Goal: Information Seeking & Learning: Learn about a topic

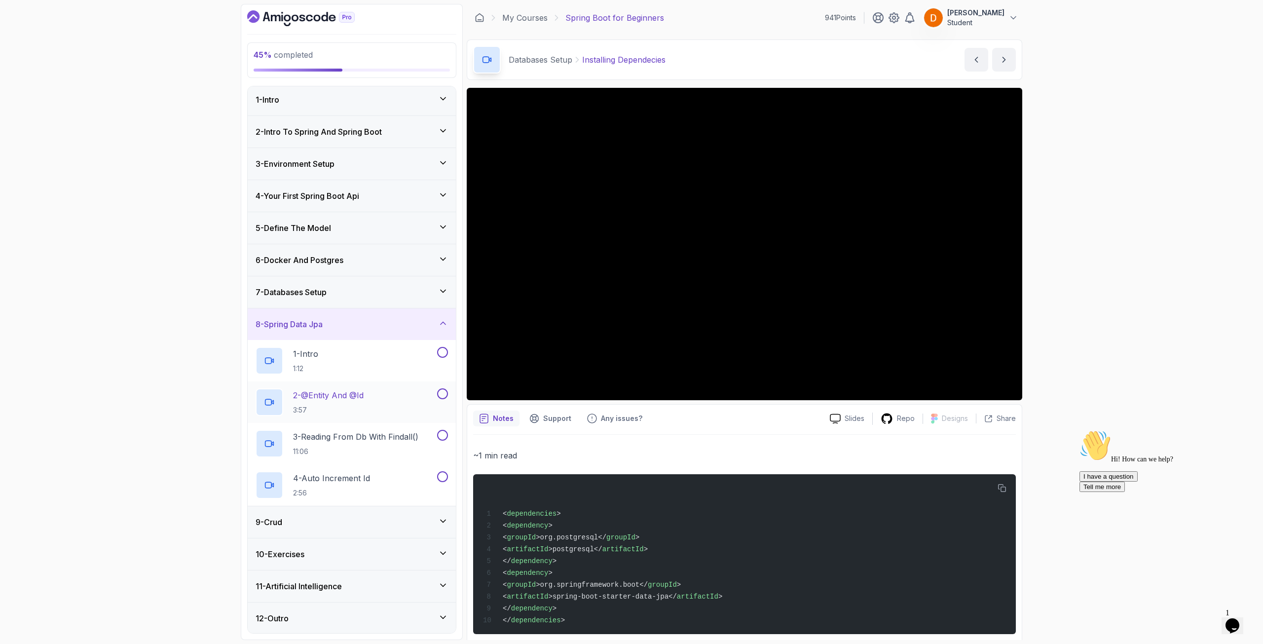
scroll to position [3, 0]
click at [323, 465] on div "9 - Crud" at bounding box center [352, 521] width 192 height 12
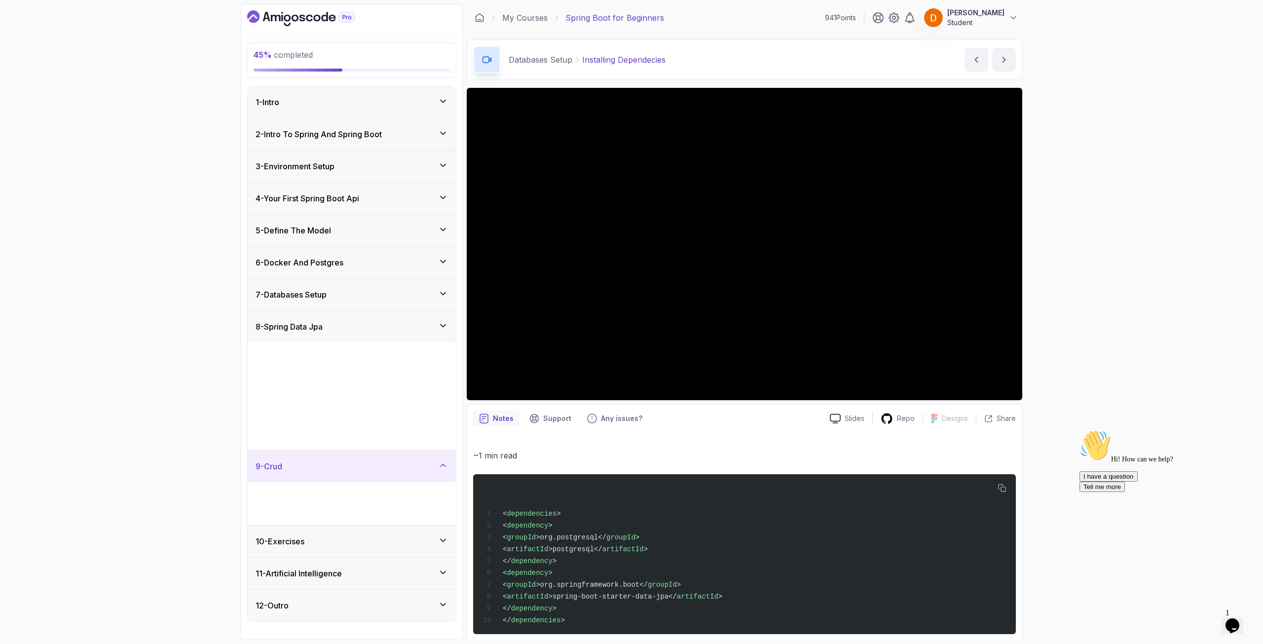
scroll to position [0, 0]
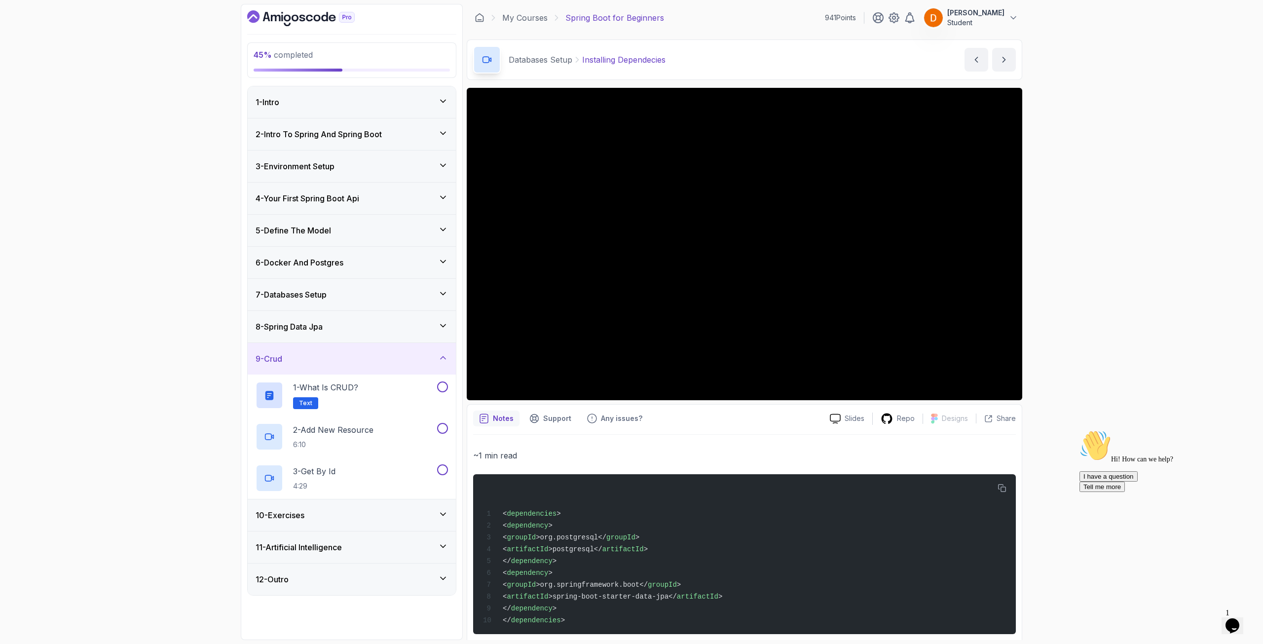
click at [341, 465] on div "10 - Exercises" at bounding box center [352, 515] width 192 height 12
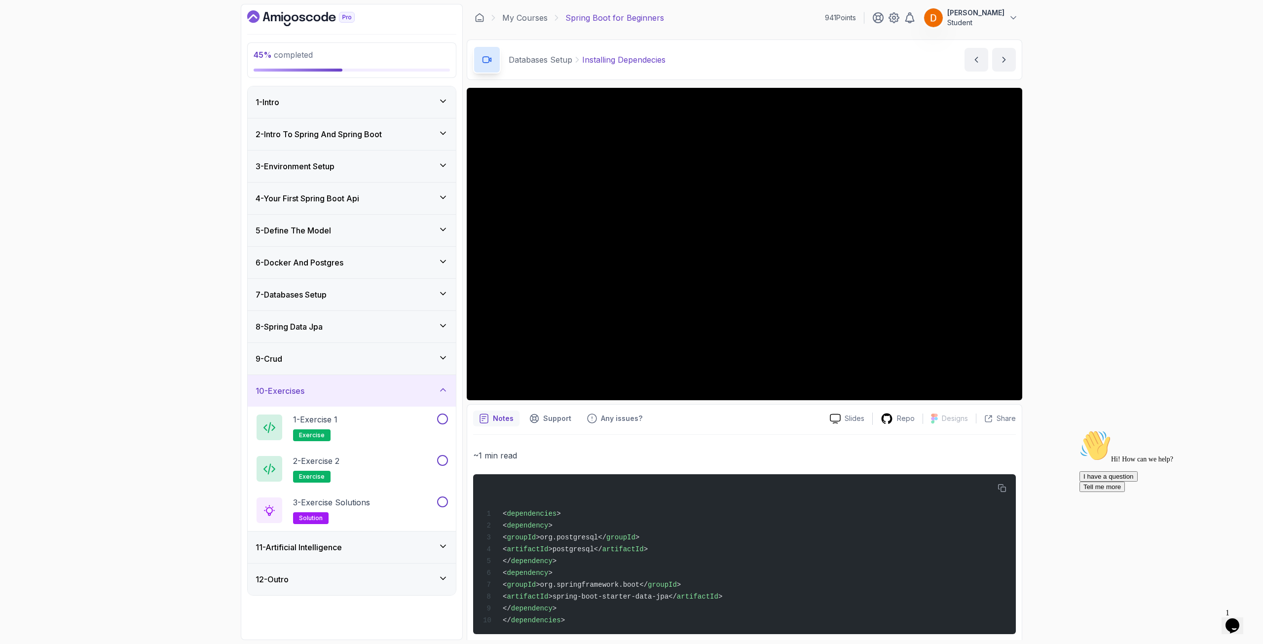
click at [335, 393] on div "10 - Exercises" at bounding box center [352, 391] width 192 height 12
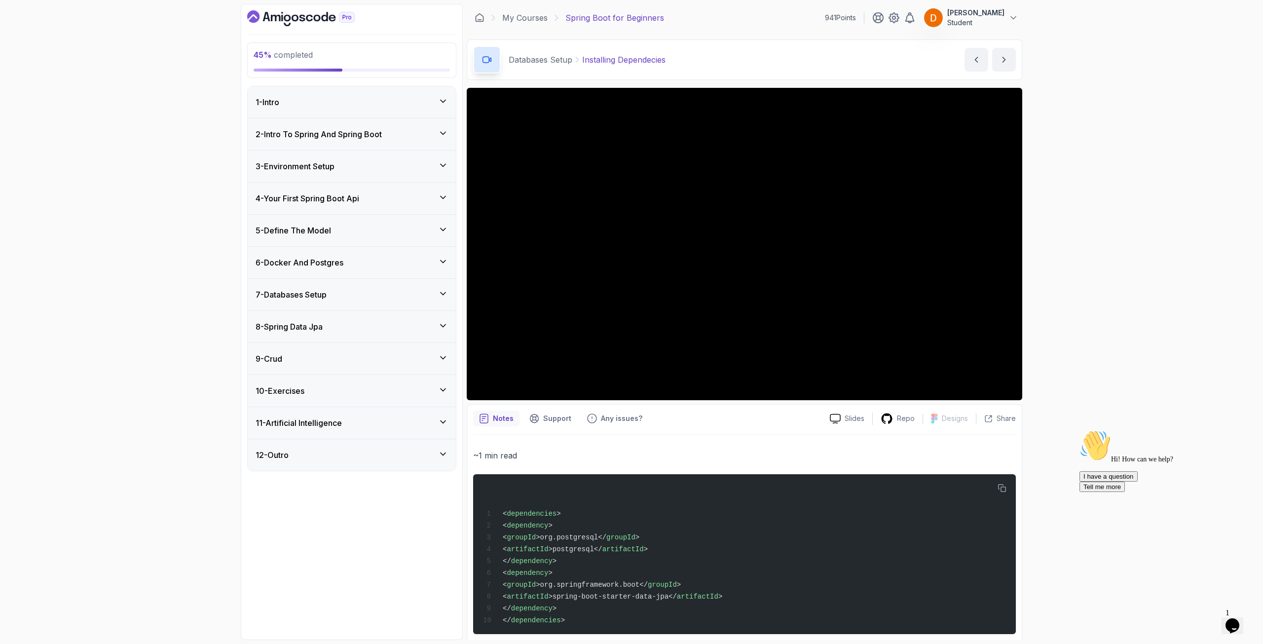
click at [353, 271] on div "6 - Docker And Postgres" at bounding box center [352, 263] width 208 height 32
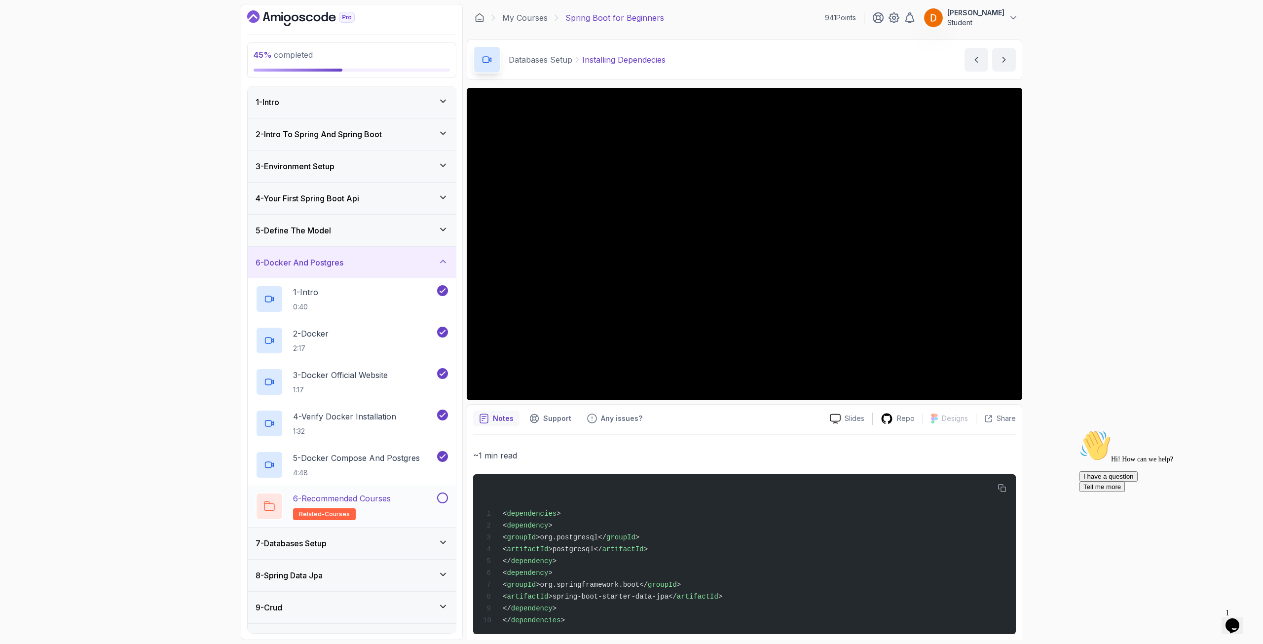
click at [381, 465] on h2 "6 - Recommended Courses related-courses" at bounding box center [342, 507] width 98 height 28
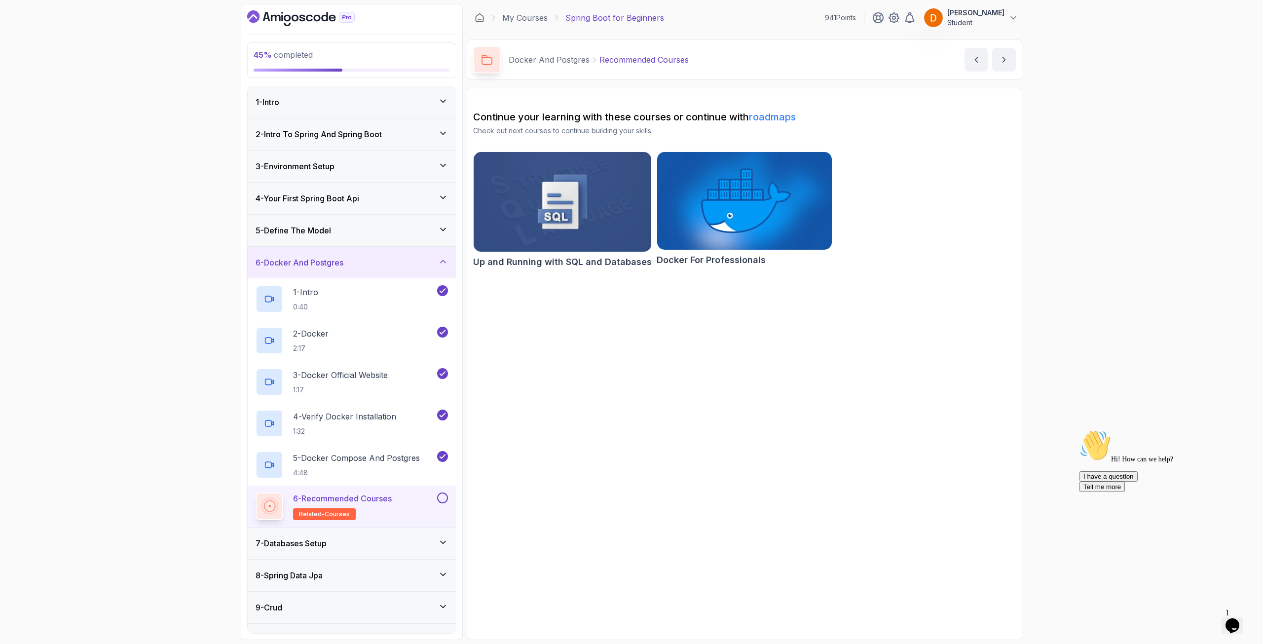
click at [371, 465] on div "7 - Databases Setup" at bounding box center [352, 543] width 192 height 12
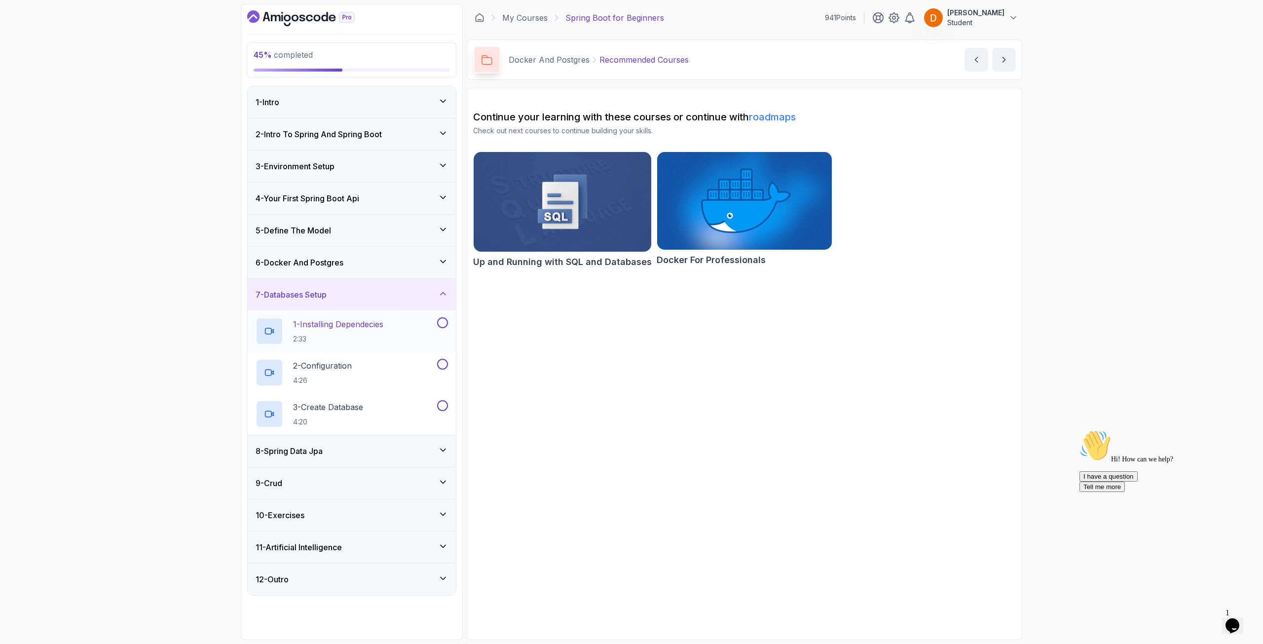
click at [375, 340] on p "2:33" at bounding box center [338, 339] width 90 height 10
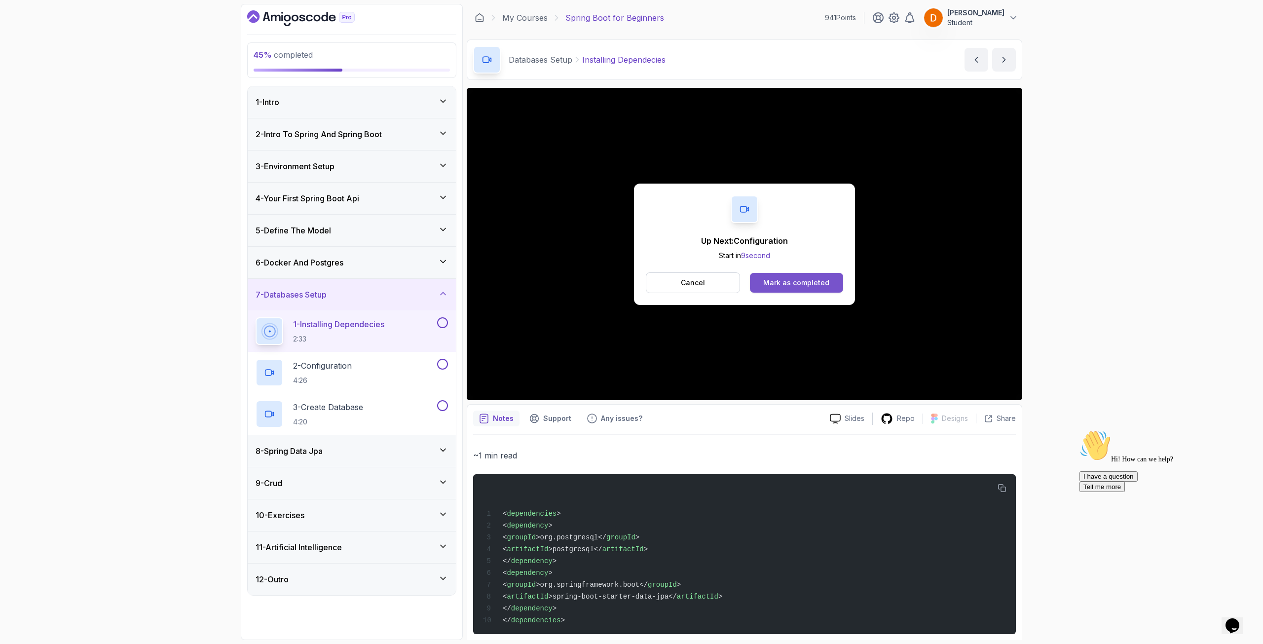
click at [778, 282] on div "Mark as completed" at bounding box center [796, 283] width 66 height 10
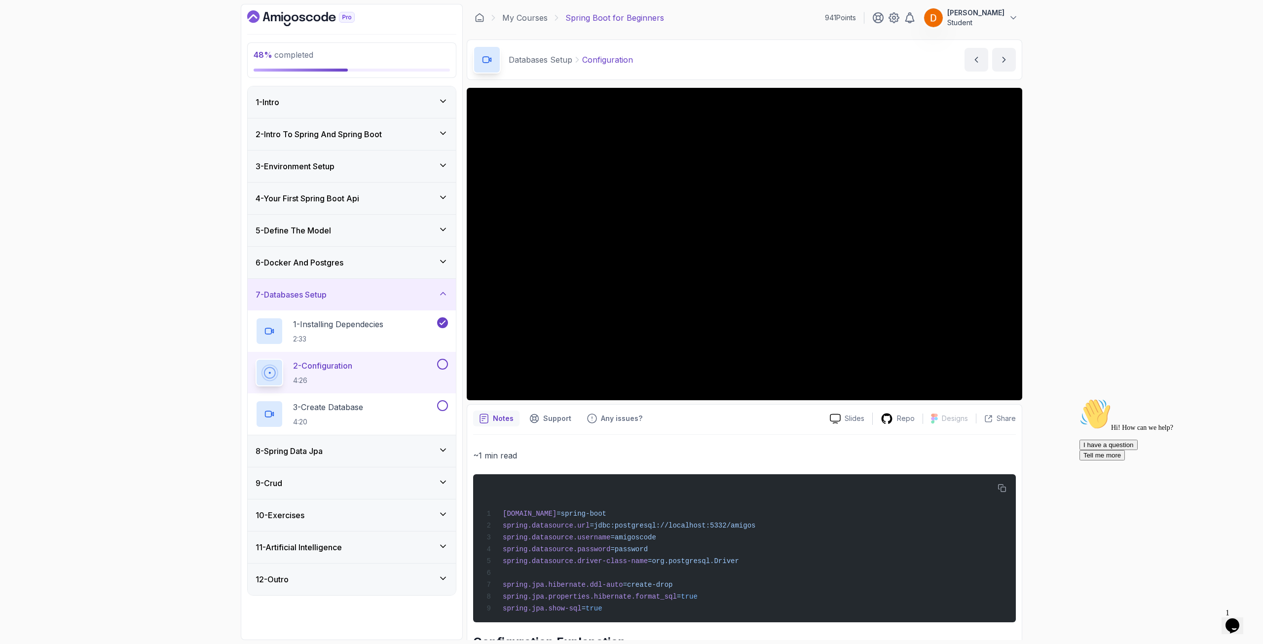
click at [348, 457] on div "8 - Spring Data Jpa" at bounding box center [352, 451] width 208 height 32
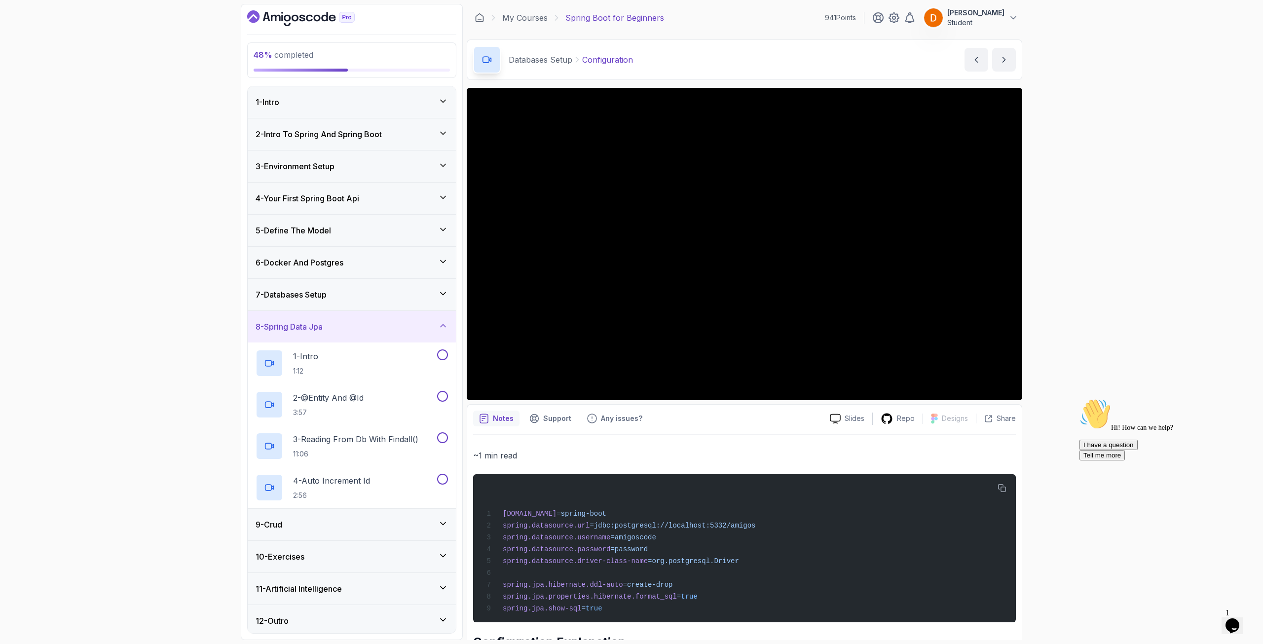
click at [303, 290] on h3 "7 - Databases Setup" at bounding box center [291, 295] width 71 height 12
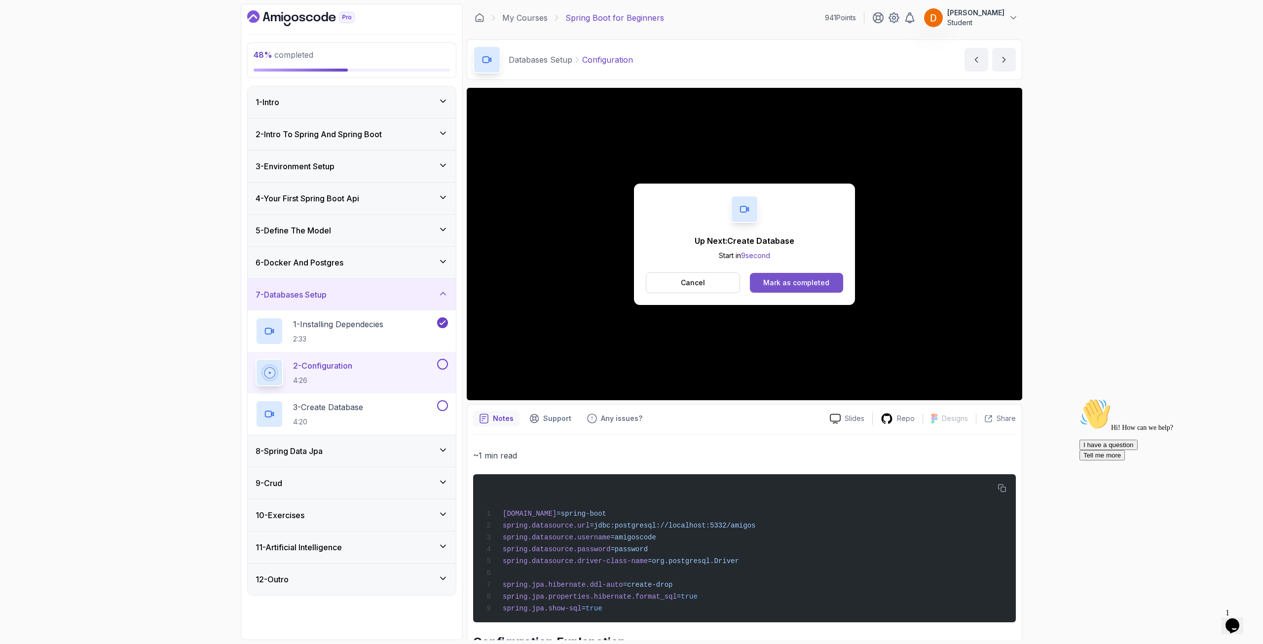
click at [803, 283] on div "Mark as completed" at bounding box center [796, 283] width 66 height 10
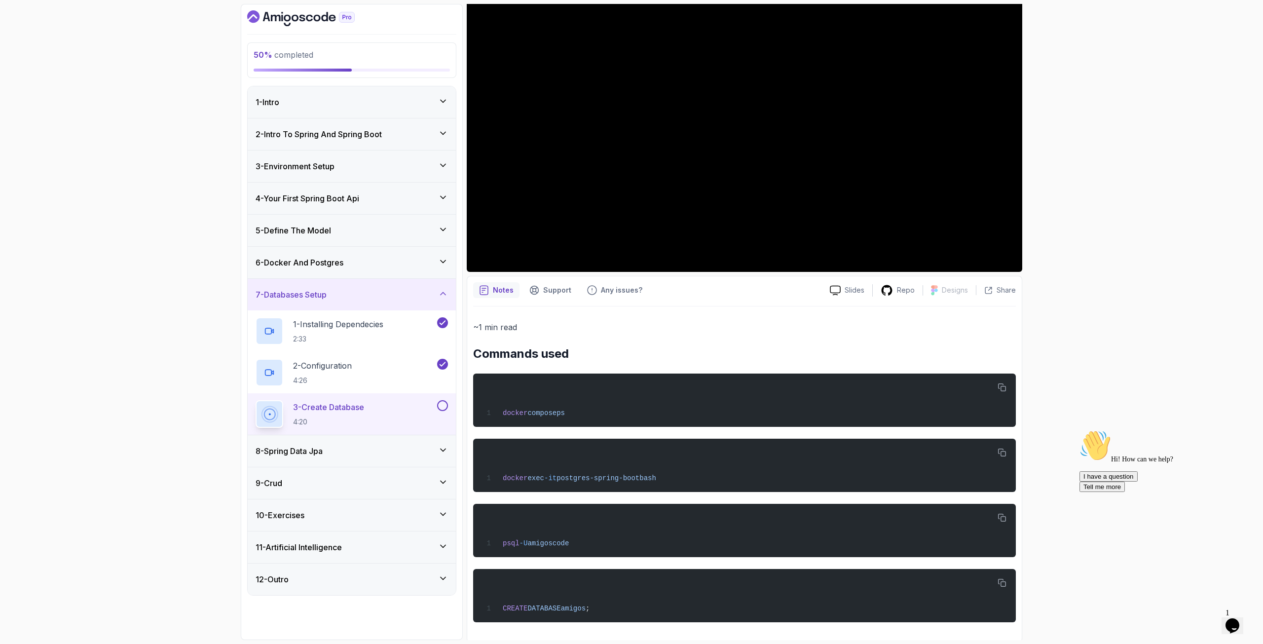
scroll to position [133, 0]
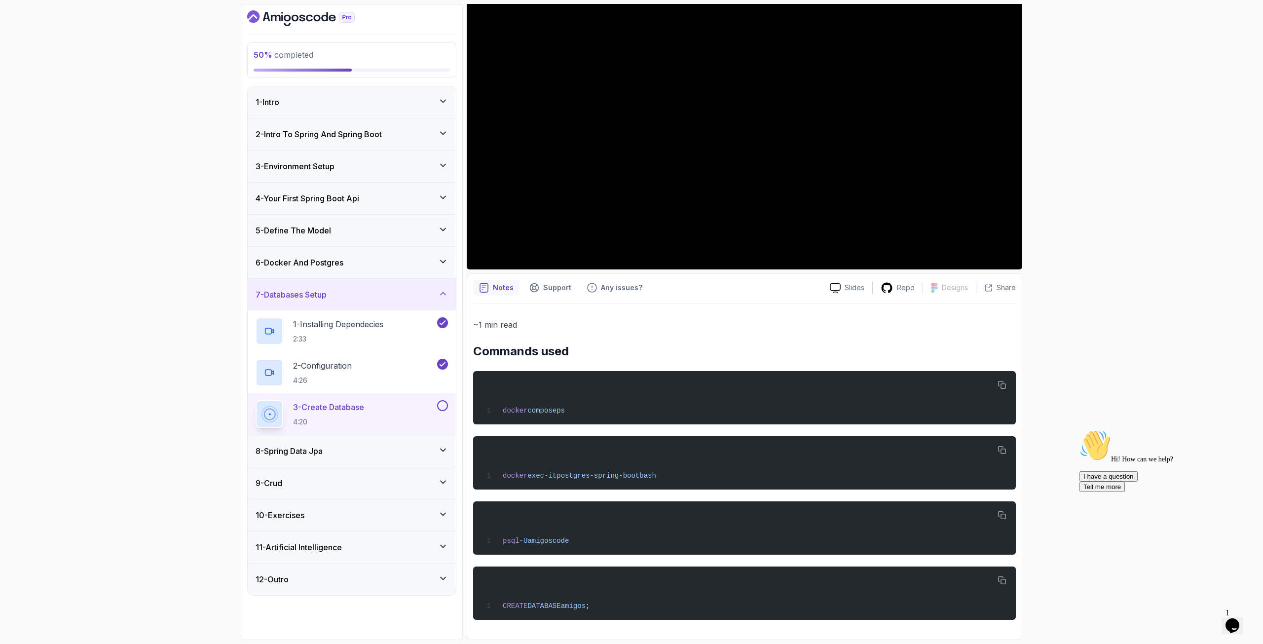
click at [444, 402] on button at bounding box center [442, 405] width 11 height 11
click at [380, 357] on div "2 - Configuration 4:26" at bounding box center [352, 372] width 208 height 41
click at [393, 361] on div "2 - Configuration 4:26" at bounding box center [346, 373] width 180 height 28
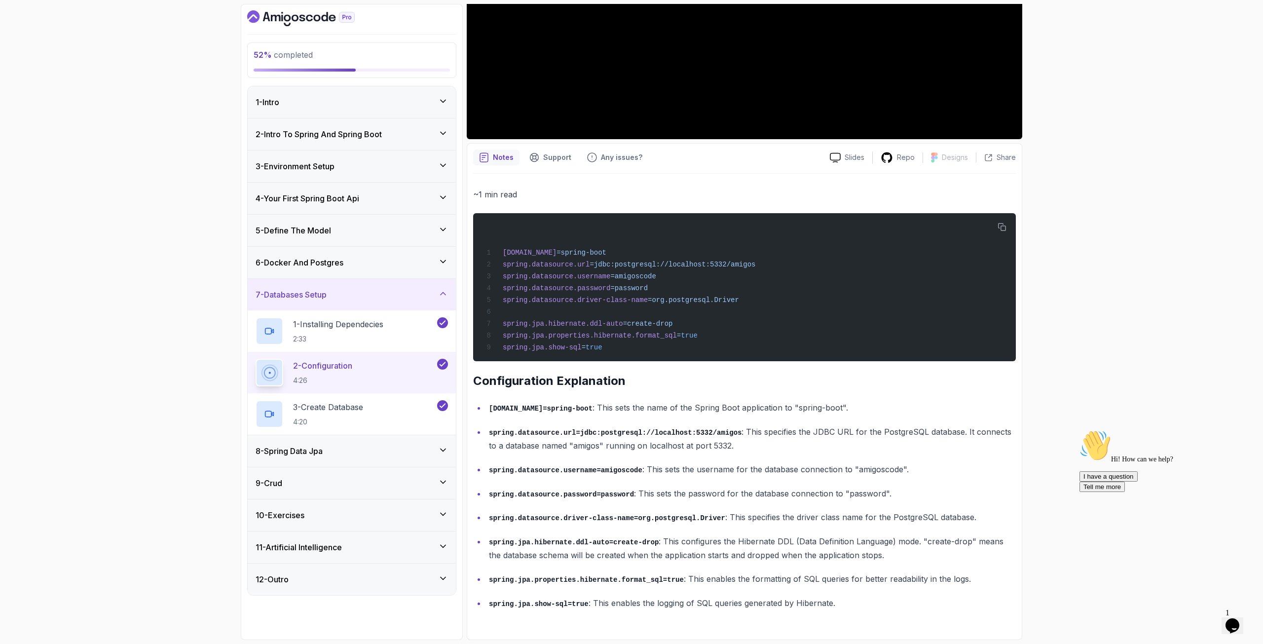
scroll to position [266, 0]
drag, startPoint x: 739, startPoint y: 472, endPoint x: 795, endPoint y: 469, distance: 55.9
click at [785, 465] on p "spring.datasource.username=amigoscode : This sets the username for the database…" at bounding box center [752, 469] width 527 height 14
drag, startPoint x: 662, startPoint y: 411, endPoint x: 720, endPoint y: 411, distance: 57.7
click at [720, 411] on p "[DOMAIN_NAME]=spring-boot : This sets the name of the Spring Boot application t…" at bounding box center [752, 408] width 527 height 14
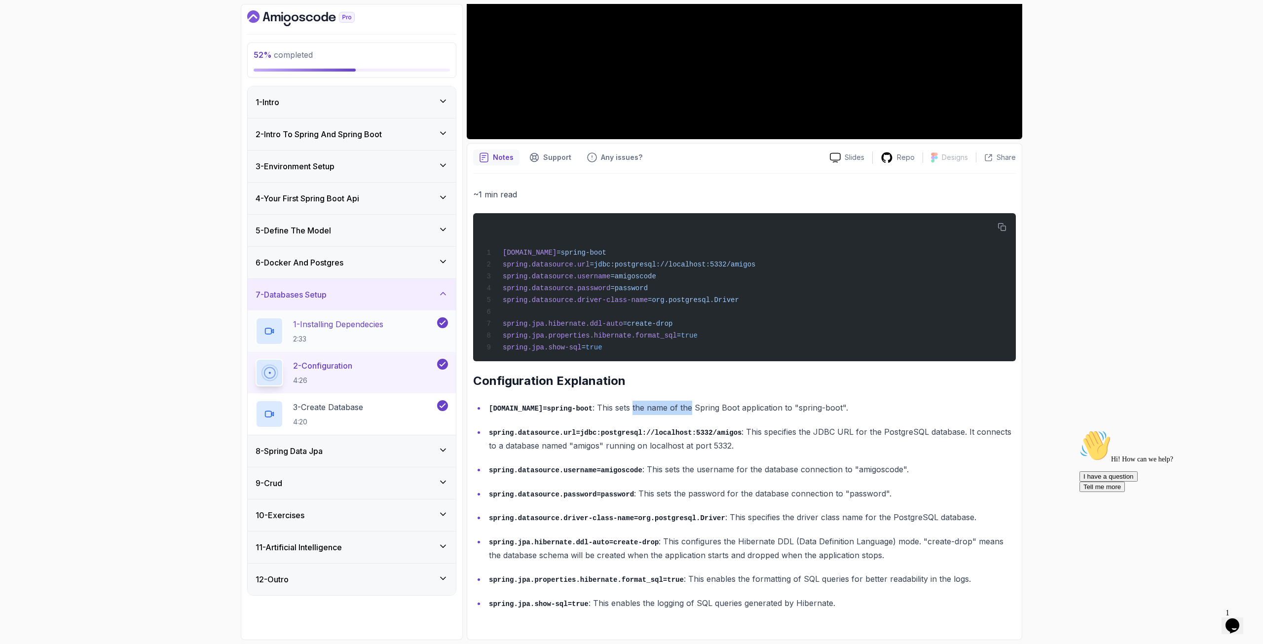
click at [372, 328] on p "1 - Installing Dependecies" at bounding box center [338, 324] width 90 height 12
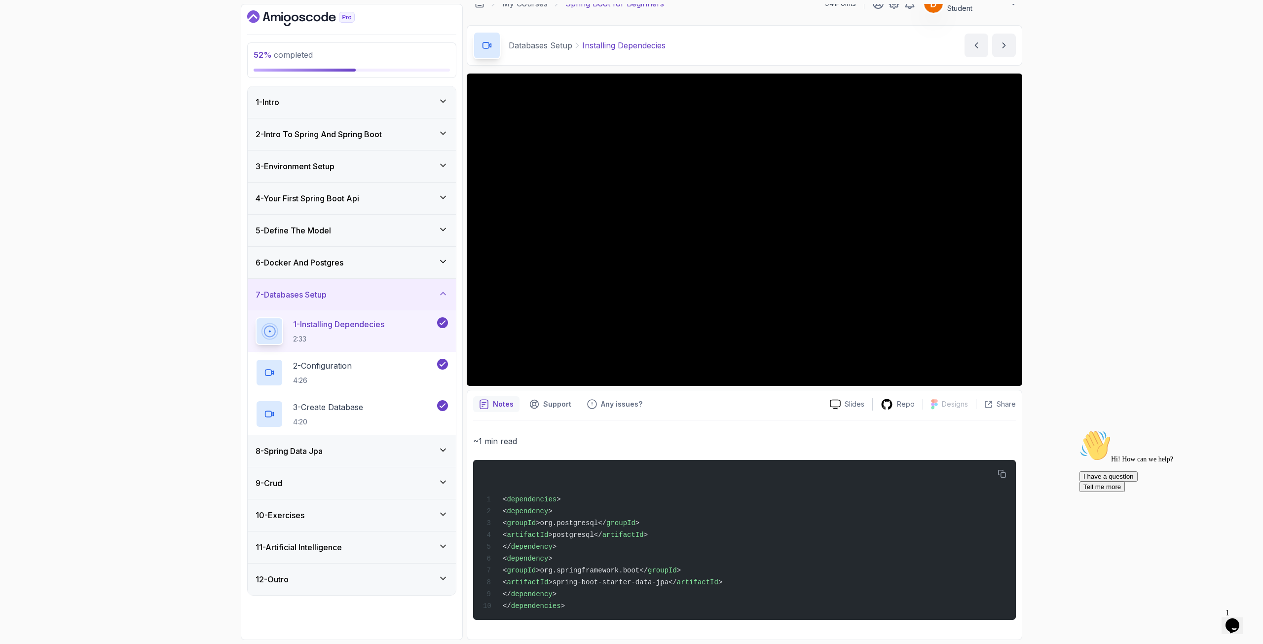
click at [360, 266] on div "6 - Docker And Postgres" at bounding box center [352, 263] width 192 height 12
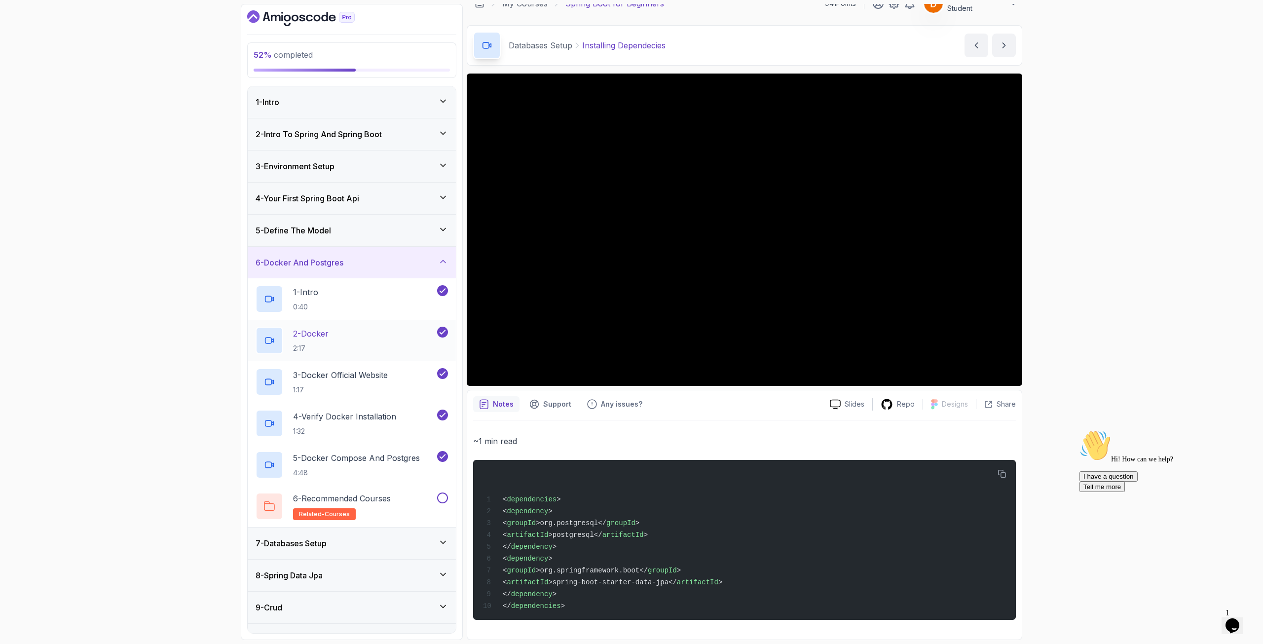
click at [349, 336] on div "2 - Docker 2:17" at bounding box center [346, 341] width 180 height 28
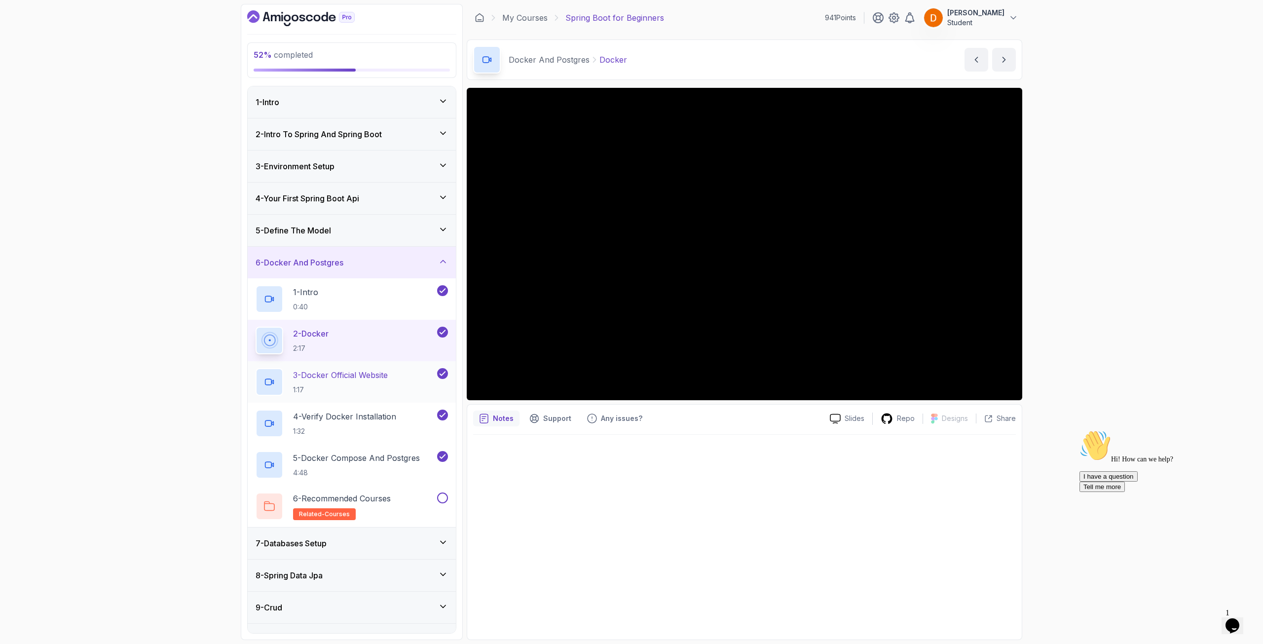
click at [370, 375] on p "3 - Docker Official Website" at bounding box center [340, 375] width 95 height 12
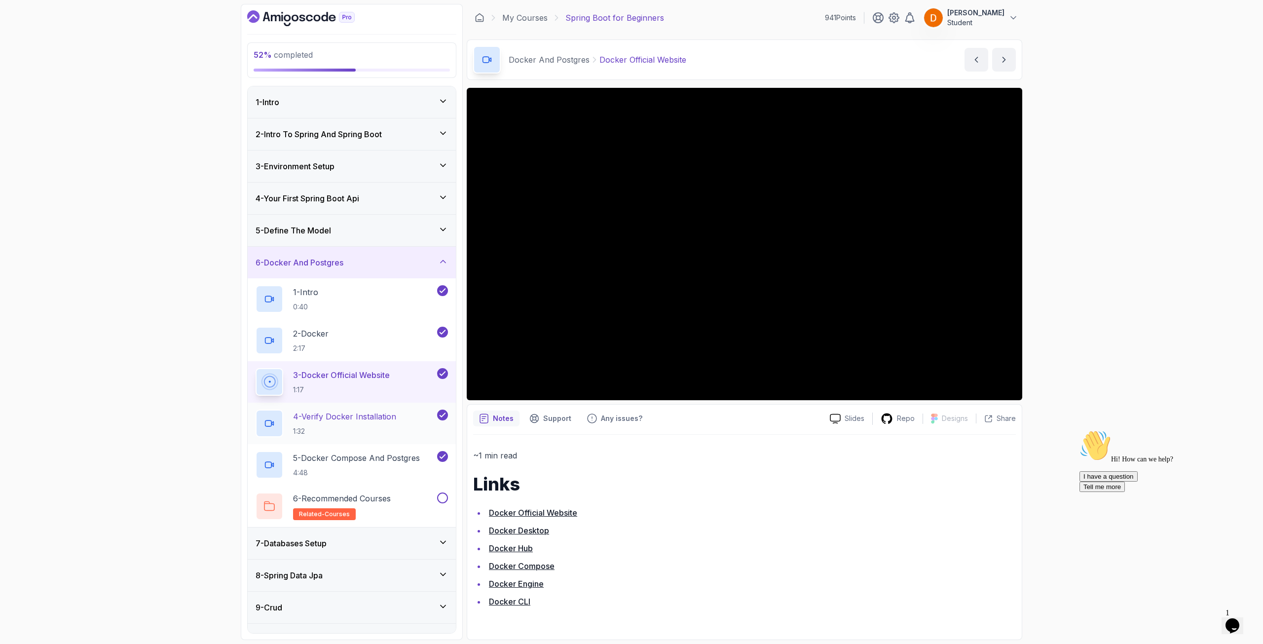
click at [369, 419] on p "4 - Verify Docker Installation" at bounding box center [344, 417] width 103 height 12
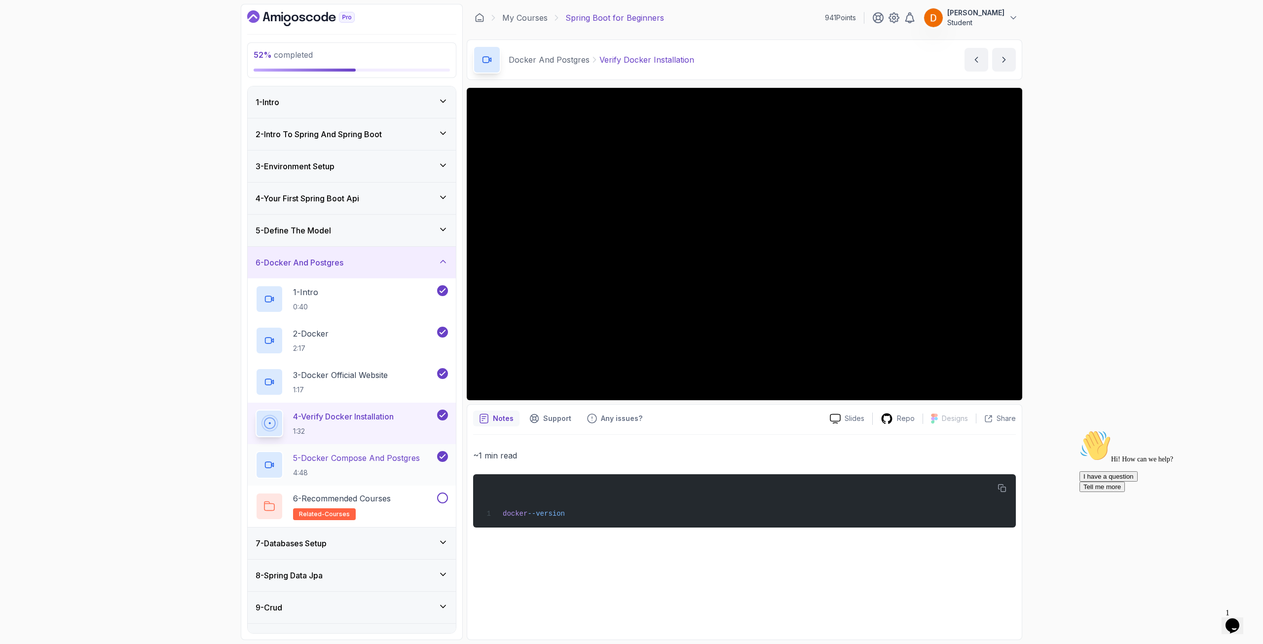
click at [367, 458] on p "5 - Docker Compose And Postgres" at bounding box center [356, 458] width 127 height 12
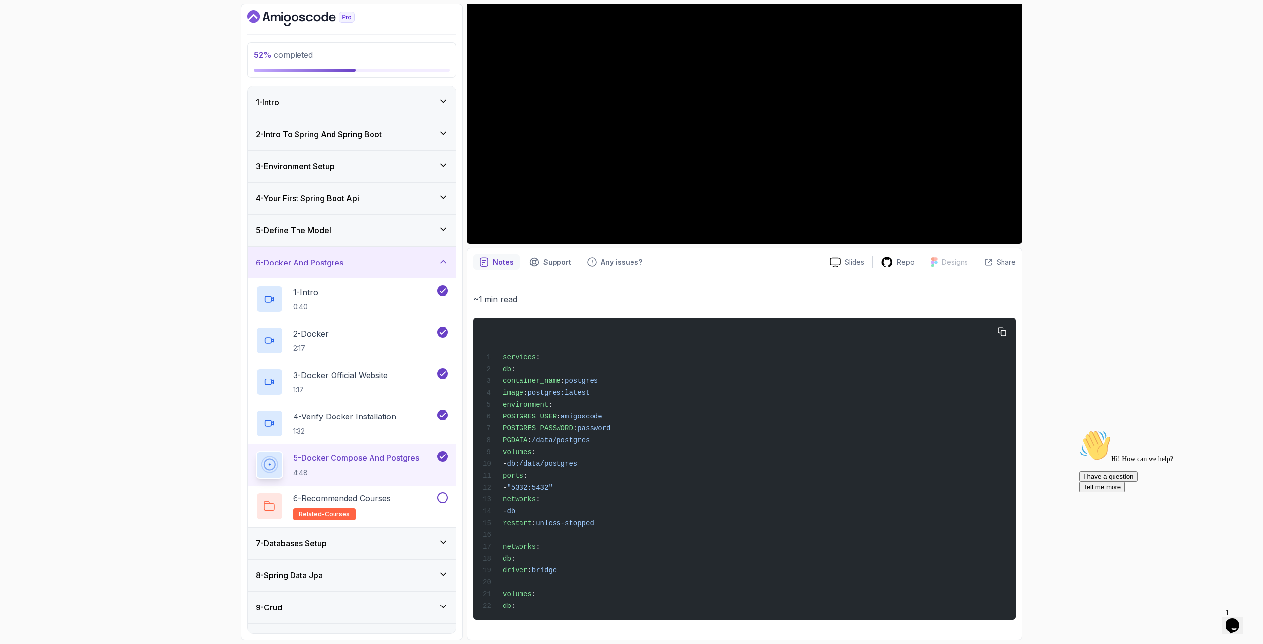
scroll to position [167, 0]
click at [379, 465] on div "7 - Databases Setup" at bounding box center [352, 543] width 192 height 12
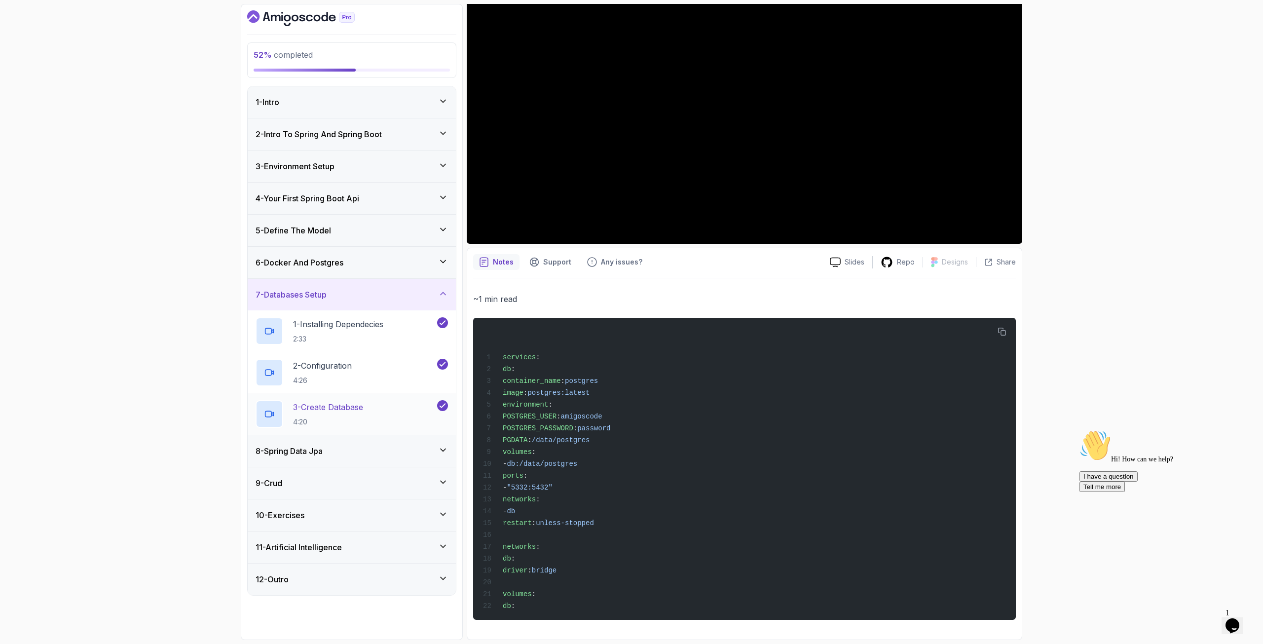
click at [378, 413] on div "3 - Create Database 4:20" at bounding box center [346, 414] width 180 height 28
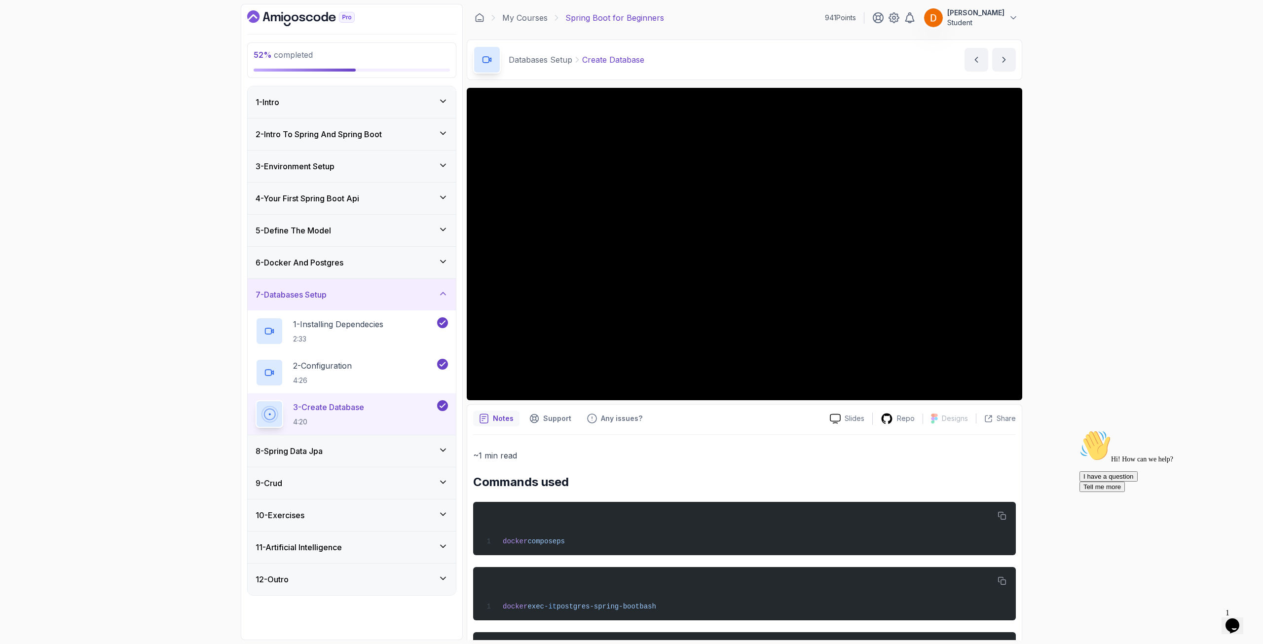
click at [381, 200] on div "4 - Your First Spring Boot Api" at bounding box center [352, 198] width 192 height 12
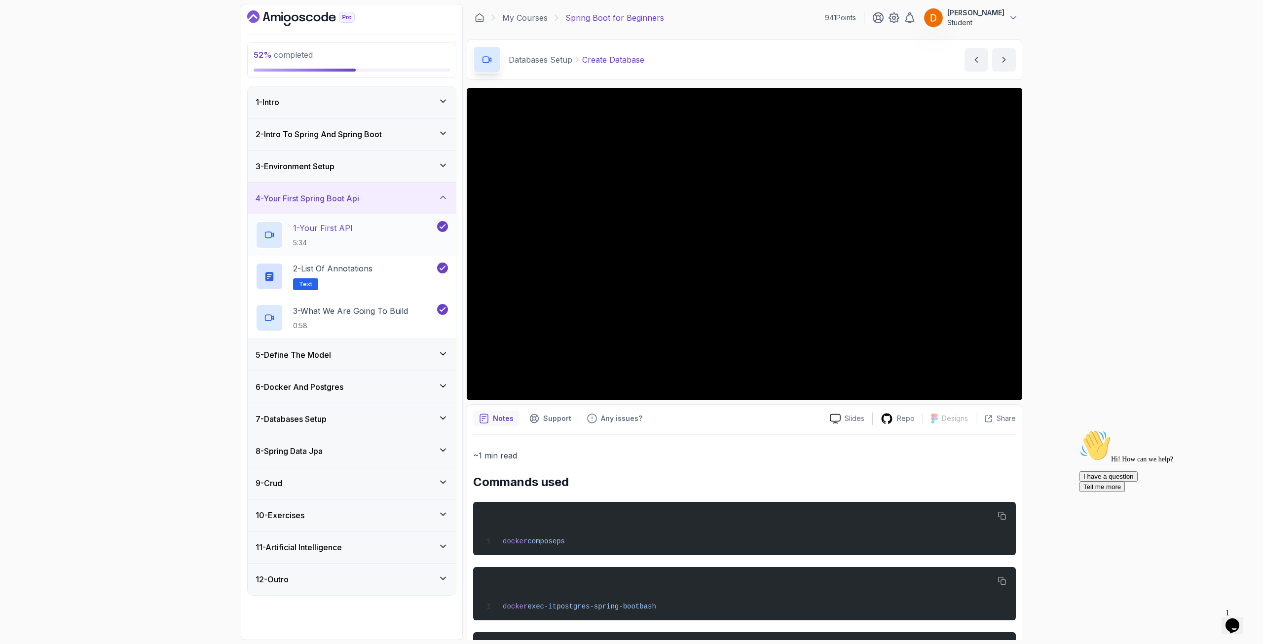
click at [373, 242] on div "1 - Your First API 5:34" at bounding box center [346, 235] width 180 height 28
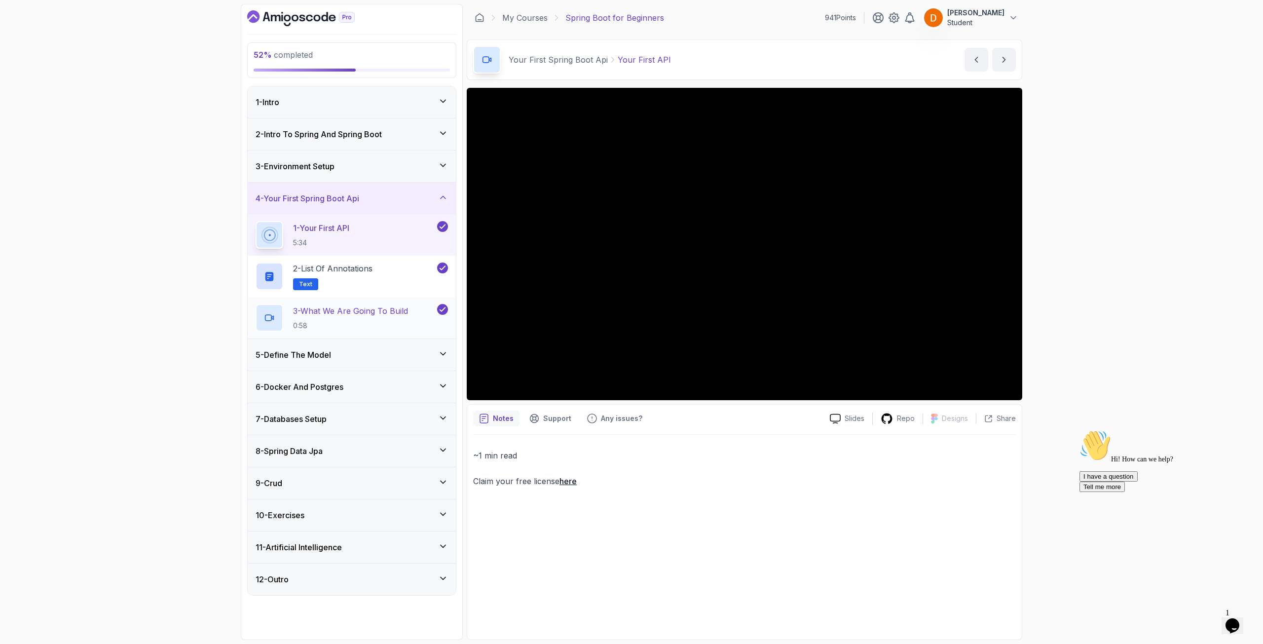
click at [408, 310] on p "3 - What We Are Going To Build" at bounding box center [350, 311] width 115 height 12
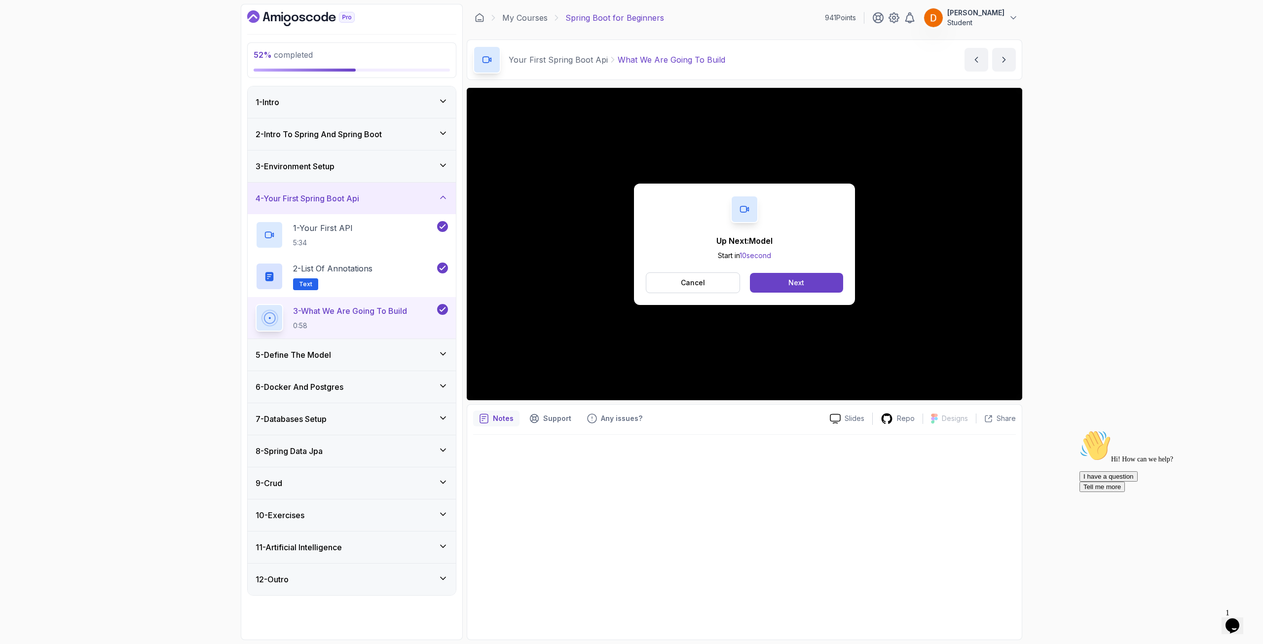
drag, startPoint x: 346, startPoint y: 355, endPoint x: 352, endPoint y: 355, distance: 5.5
click at [348, 355] on div "5 - Define The Model" at bounding box center [352, 355] width 192 height 12
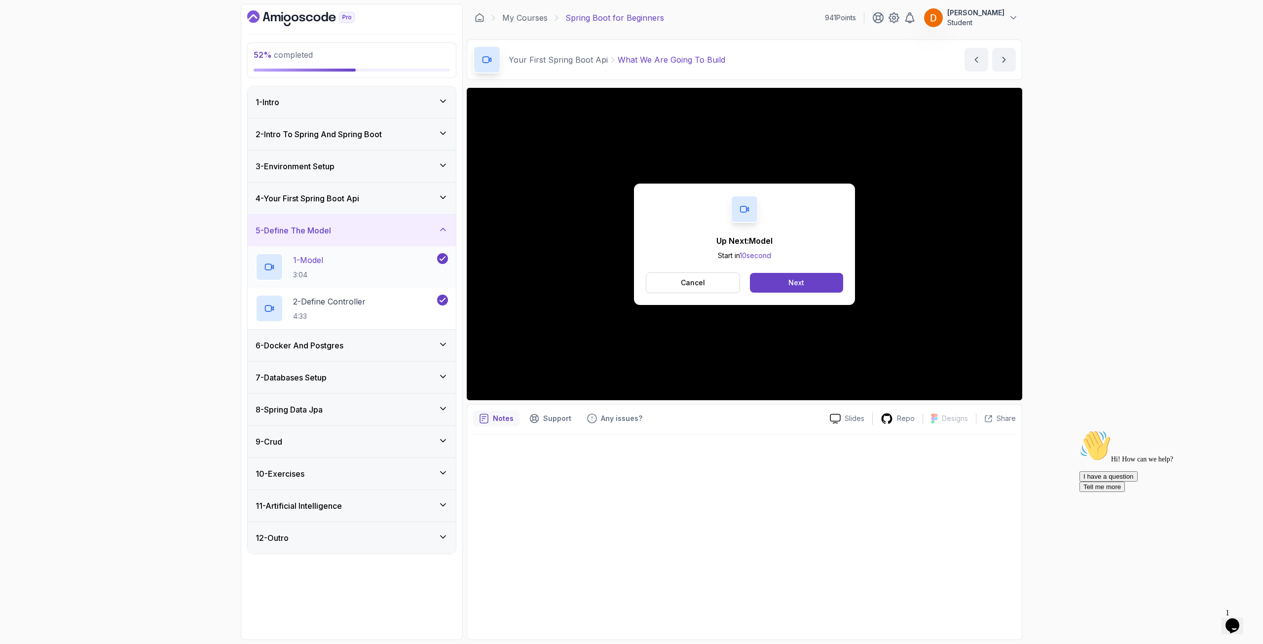
click at [375, 271] on div "1 - Model 3:04" at bounding box center [346, 267] width 180 height 28
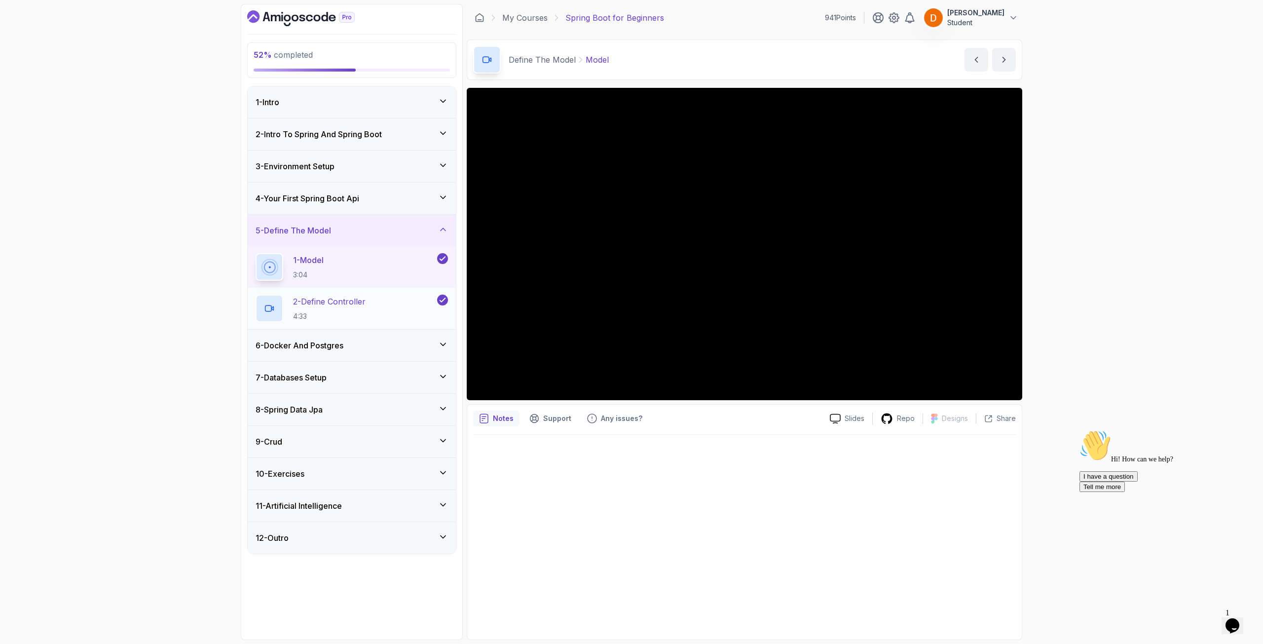
click at [386, 295] on div "2 - Define Controller 4:33" at bounding box center [346, 309] width 180 height 28
click at [343, 346] on h3 "6 - Docker And Postgres" at bounding box center [300, 346] width 88 height 12
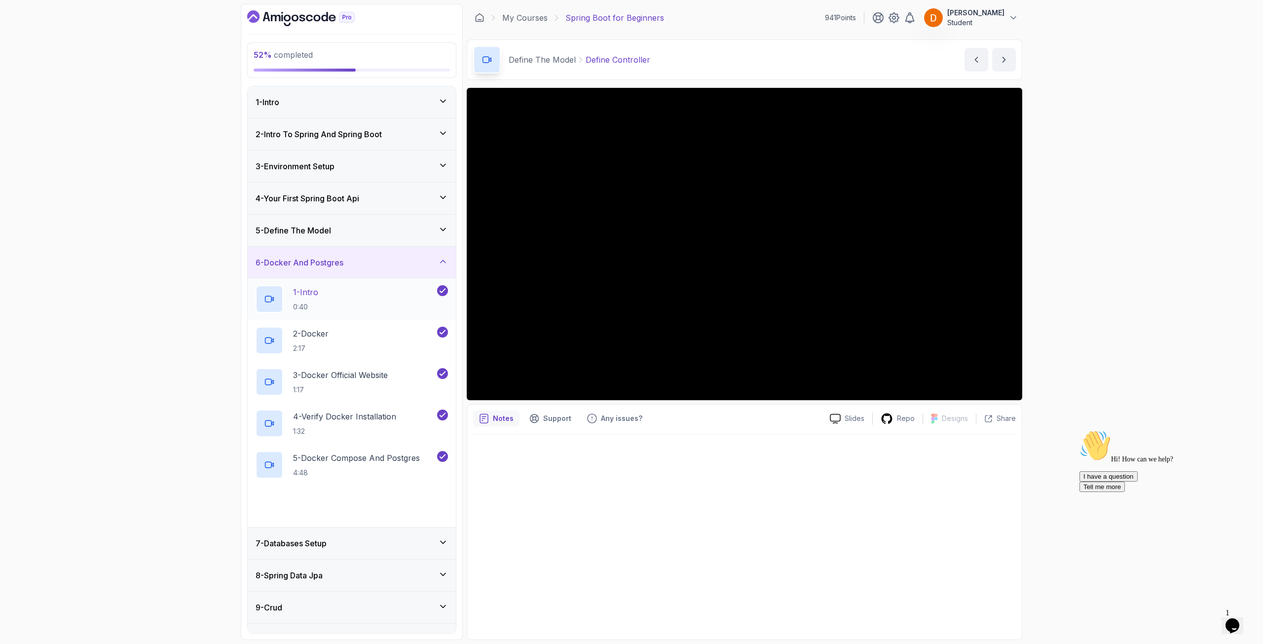
click at [361, 301] on div "1 - Intro 0:40" at bounding box center [346, 299] width 180 height 28
click at [391, 336] on div "2 - Docker 2:17" at bounding box center [346, 341] width 180 height 28
click at [386, 373] on p "3 - Docker Official Website" at bounding box center [340, 375] width 95 height 12
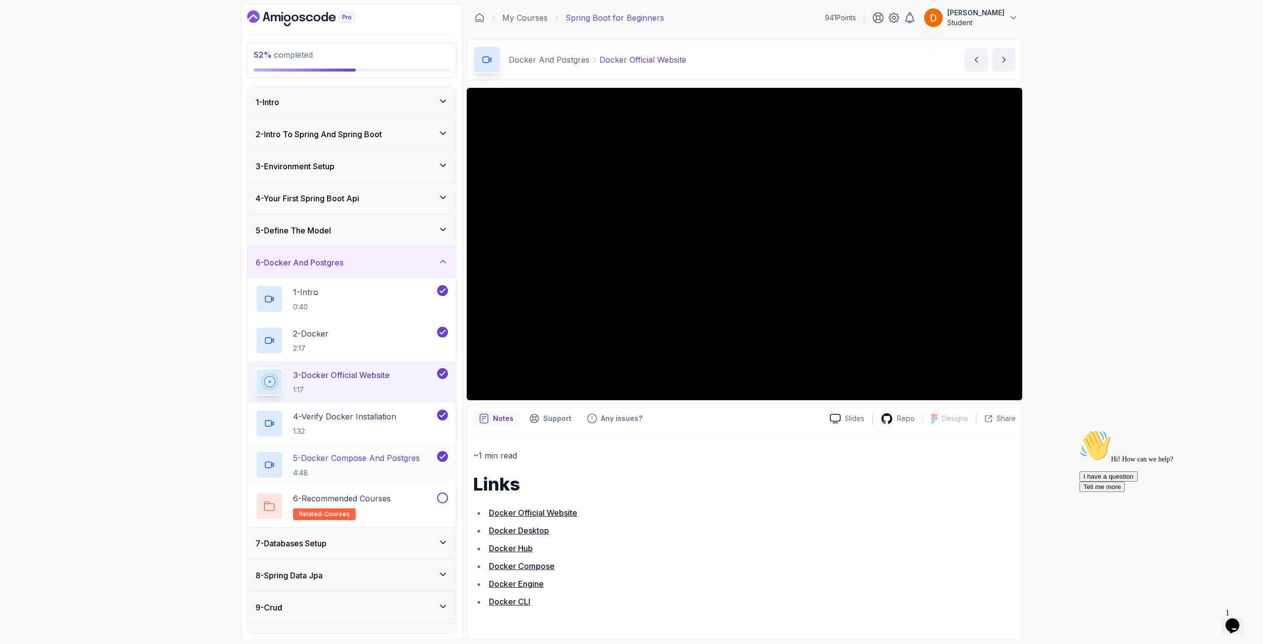
click at [372, 455] on p "5 - Docker Compose And Postgres" at bounding box center [356, 458] width 127 height 12
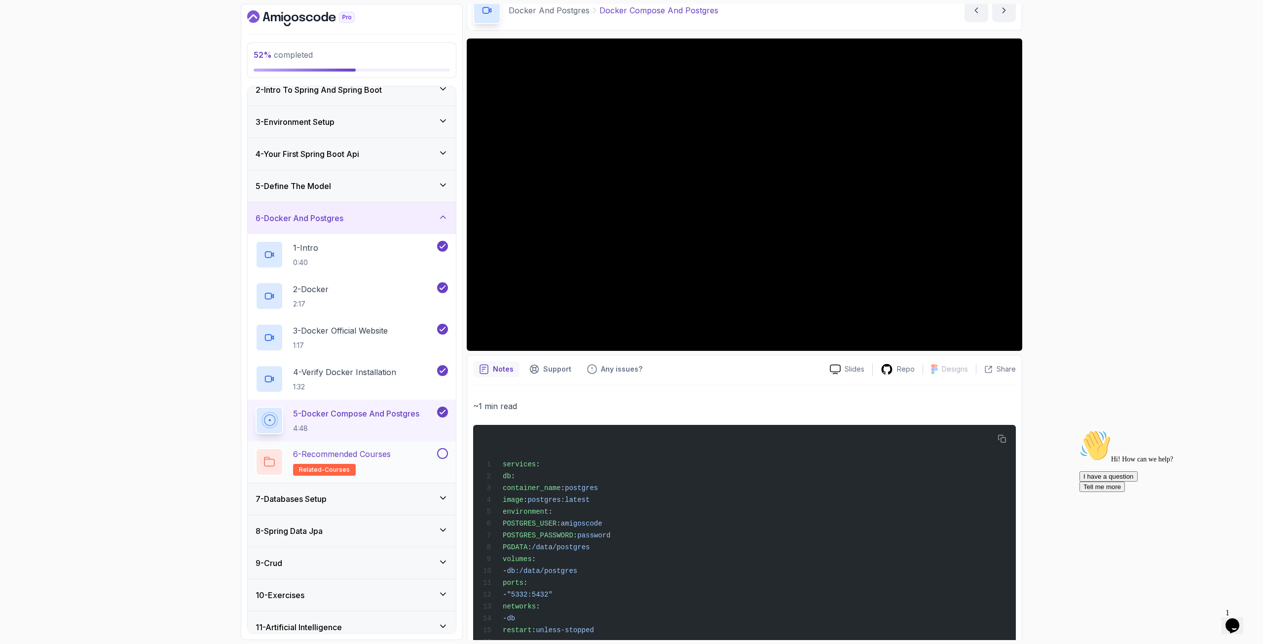
scroll to position [49, 0]
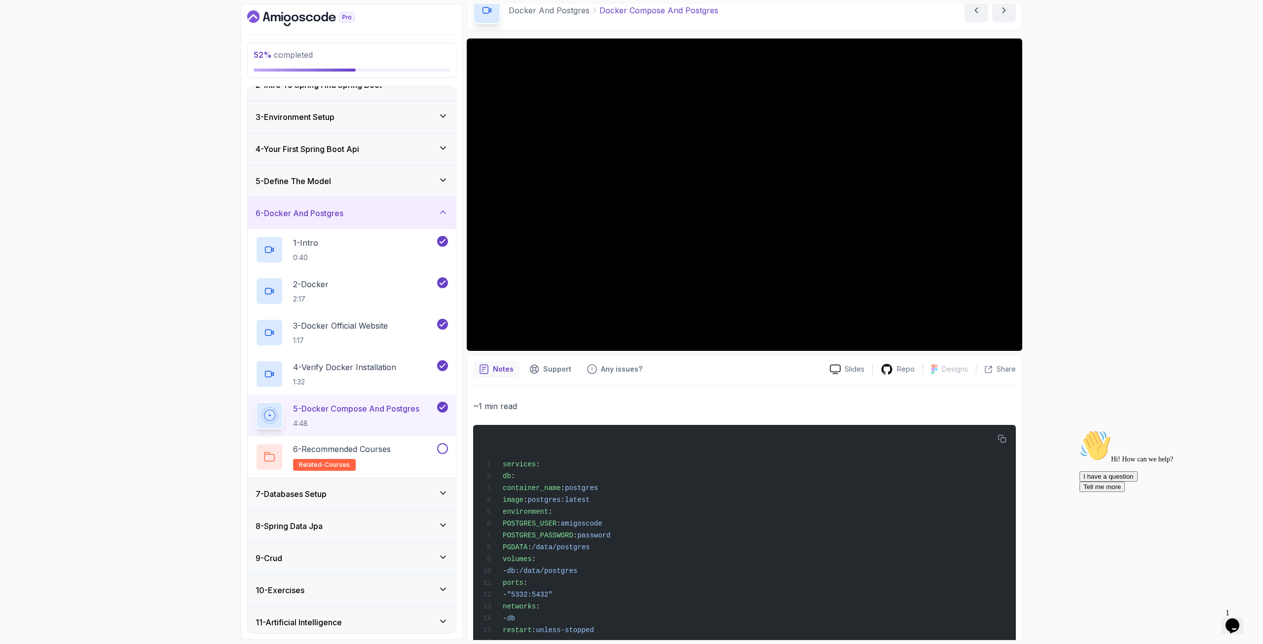
click at [378, 465] on div "7 - Databases Setup" at bounding box center [352, 494] width 192 height 12
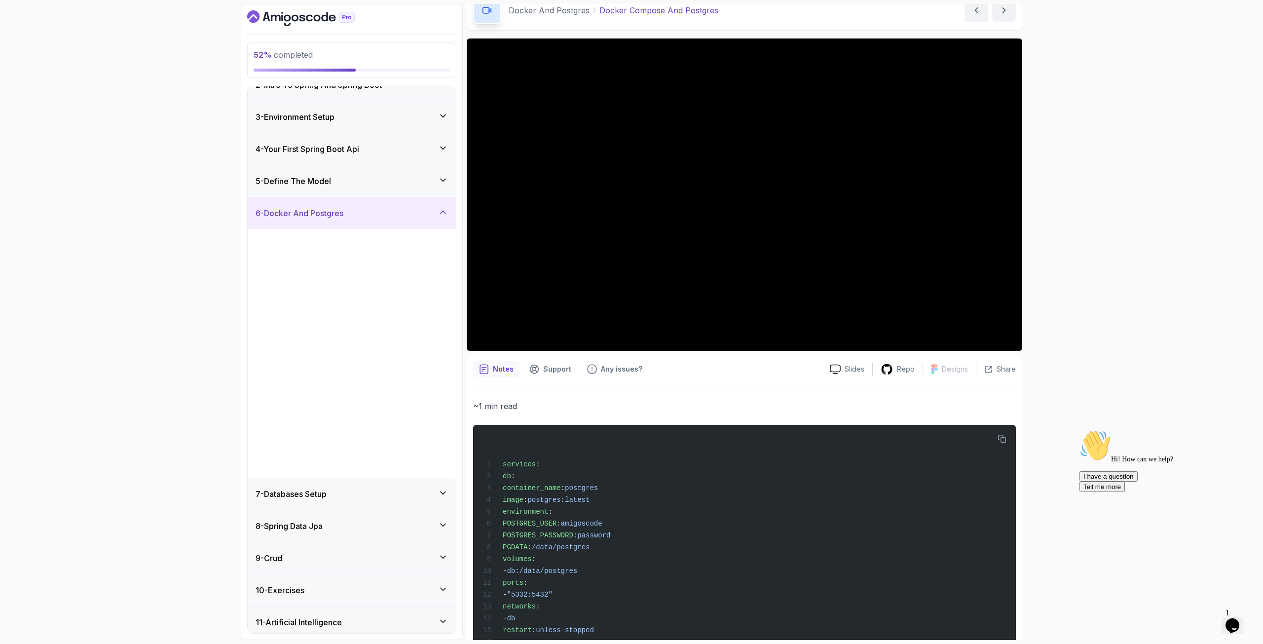
scroll to position [0, 0]
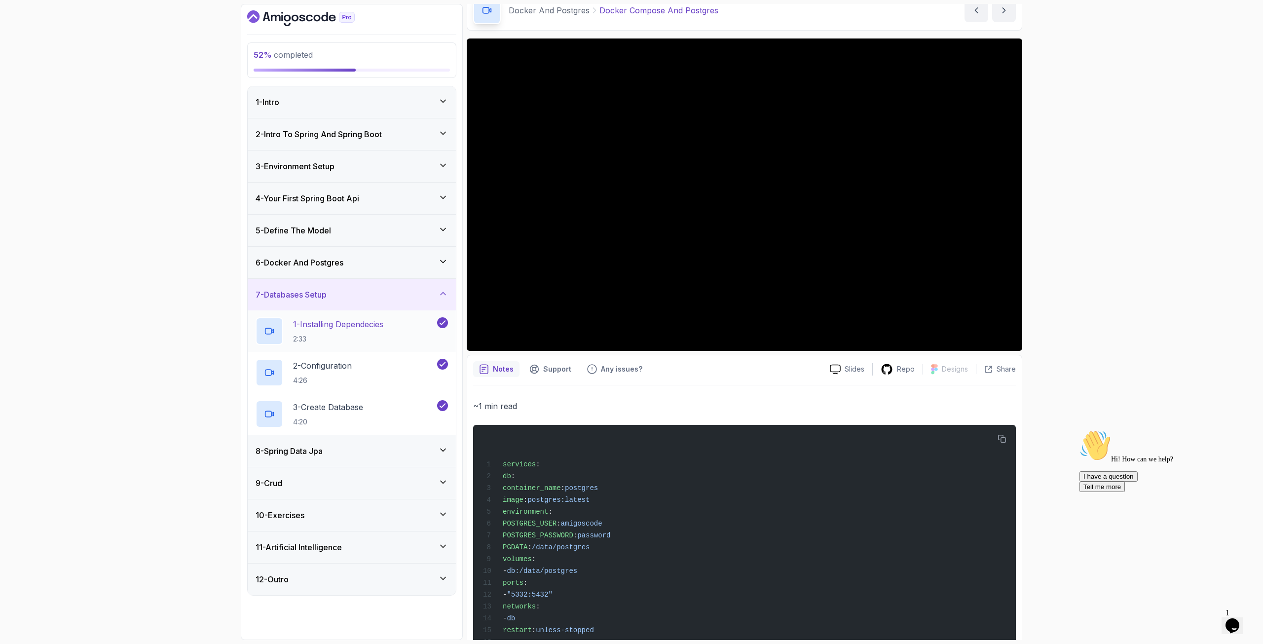
click at [366, 340] on p "2:33" at bounding box center [338, 339] width 90 height 10
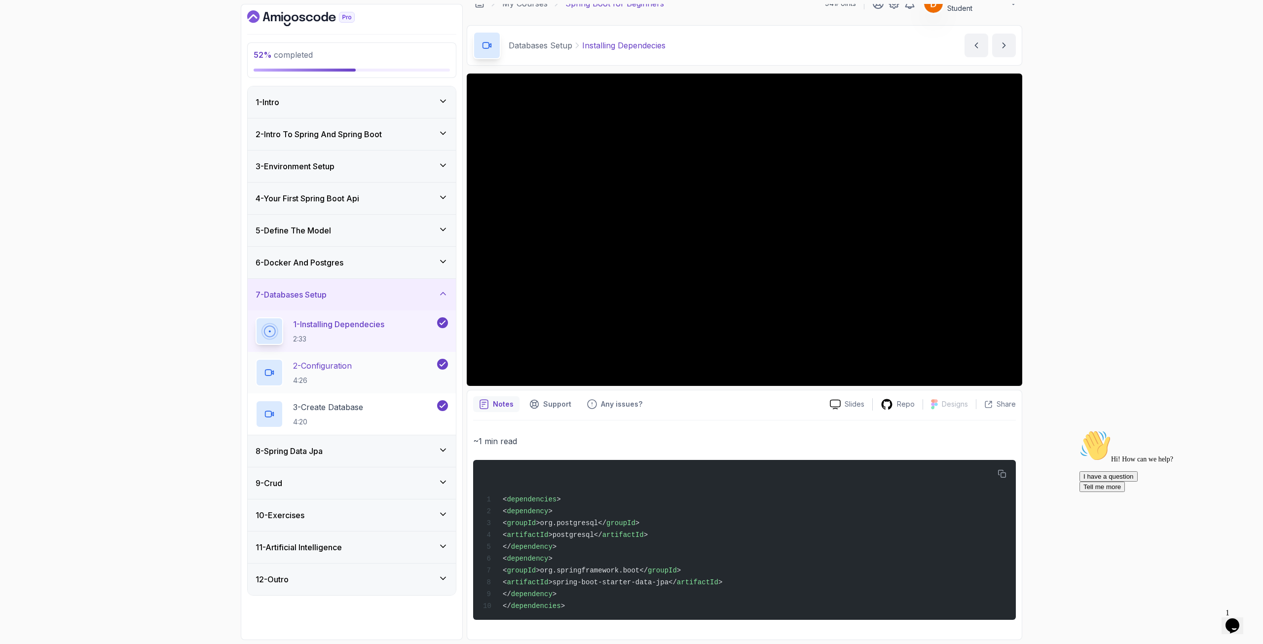
click at [345, 353] on div "2 - Configuration 4:26" at bounding box center [352, 372] width 208 height 41
click at [341, 363] on p "2 - Configuration" at bounding box center [322, 366] width 59 height 12
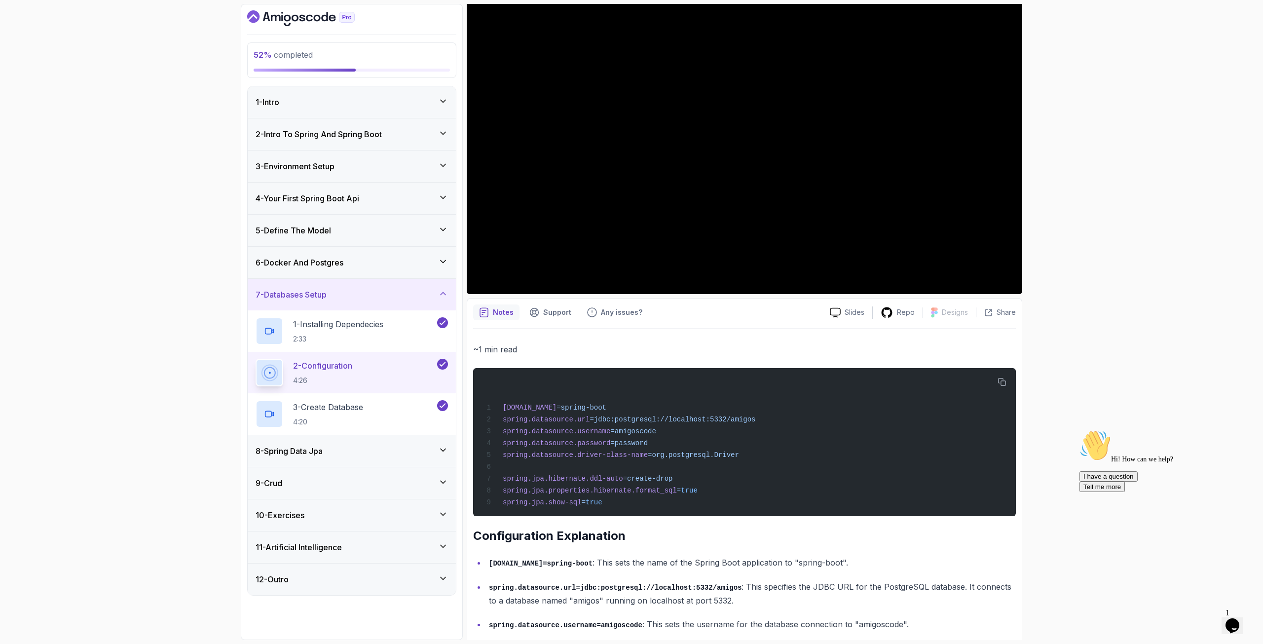
scroll to position [99, 0]
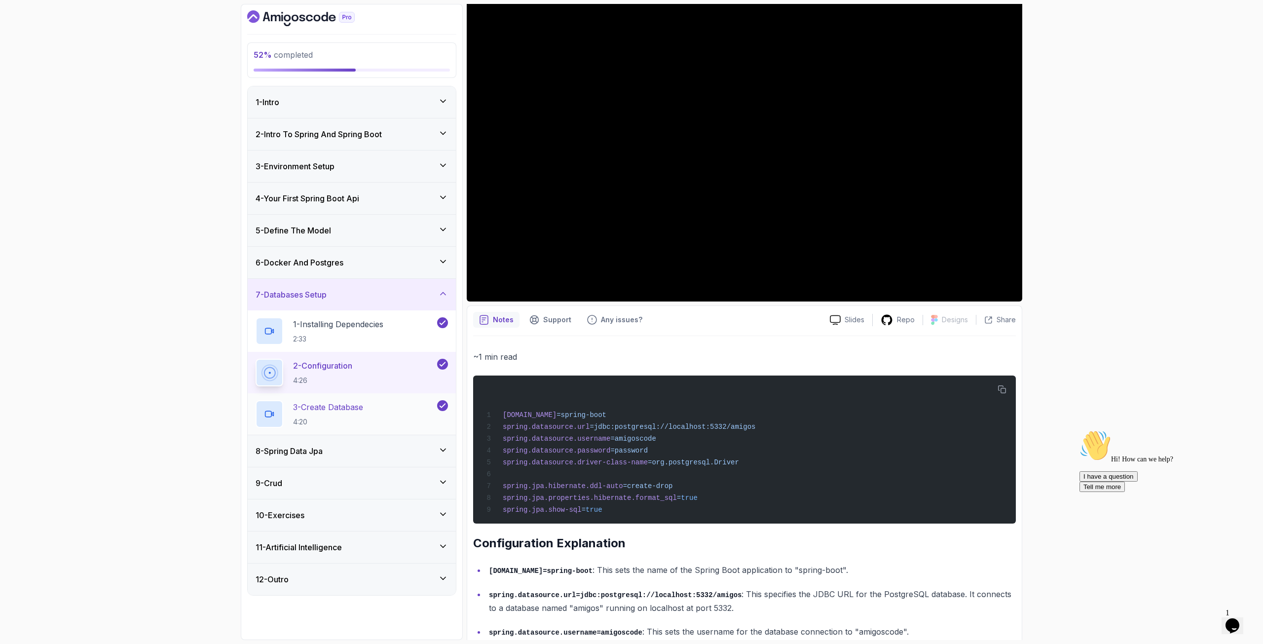
click at [369, 405] on div "3 - Create Database 4:20" at bounding box center [346, 414] width 180 height 28
